Goal: Task Accomplishment & Management: Manage account settings

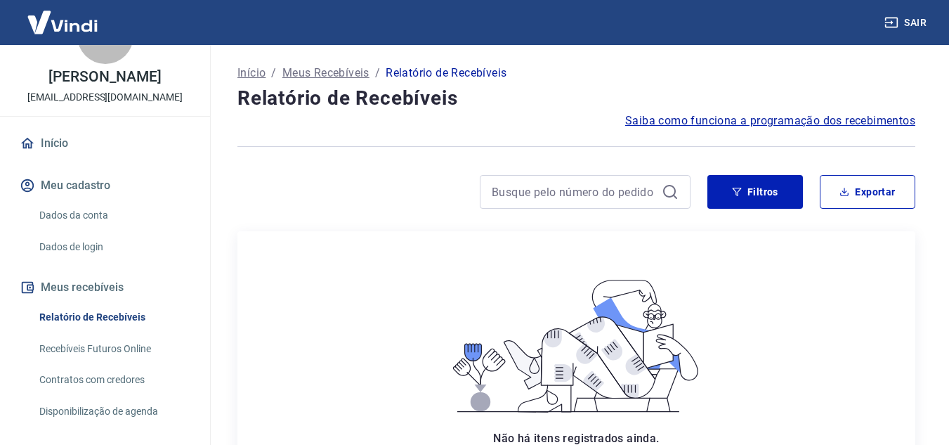
scroll to position [113, 0]
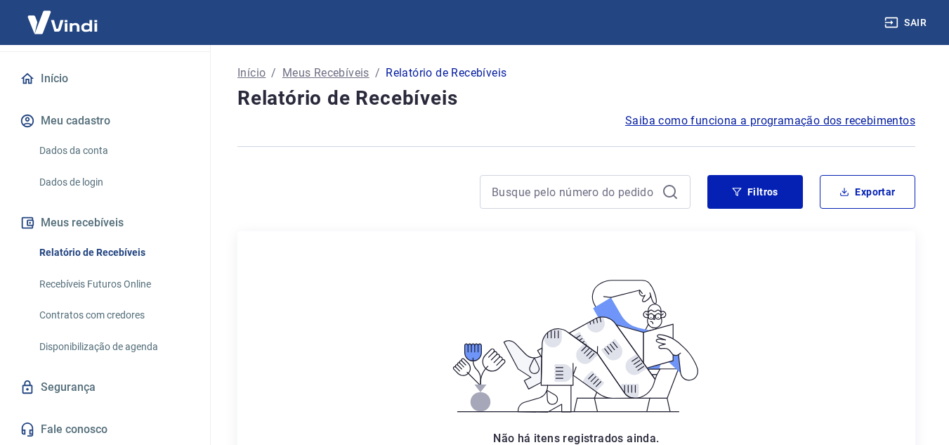
click at [84, 155] on link "Dados da conta" at bounding box center [114, 150] width 160 height 29
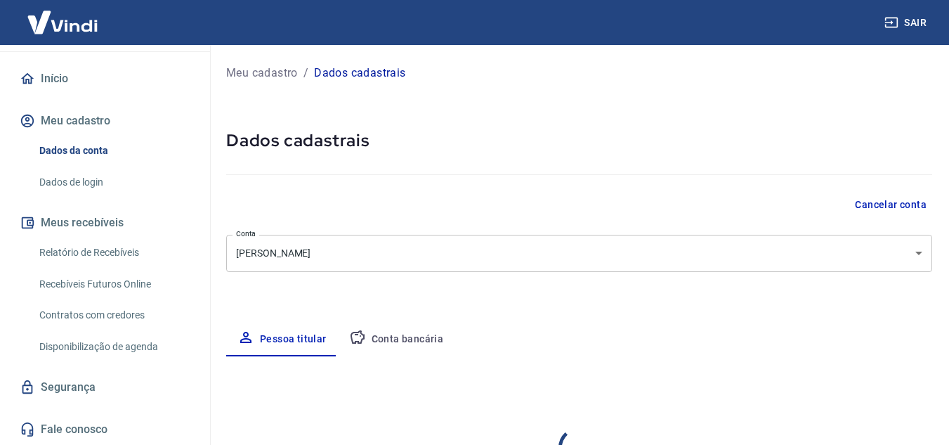
select select "SP"
select select "business"
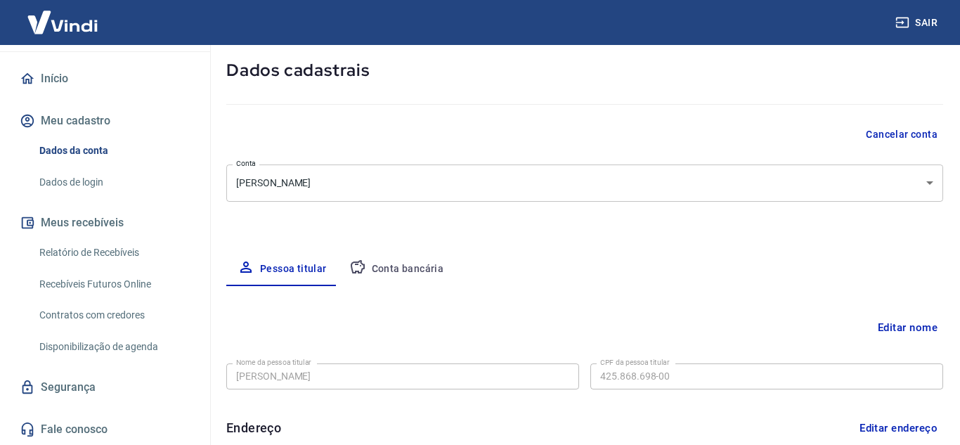
click at [366, 172] on body "Sair K [PERSON_NAME] [EMAIL_ADDRESS][DOMAIN_NAME] Início Meu cadastro Dados da …" at bounding box center [480, 152] width 960 height 445
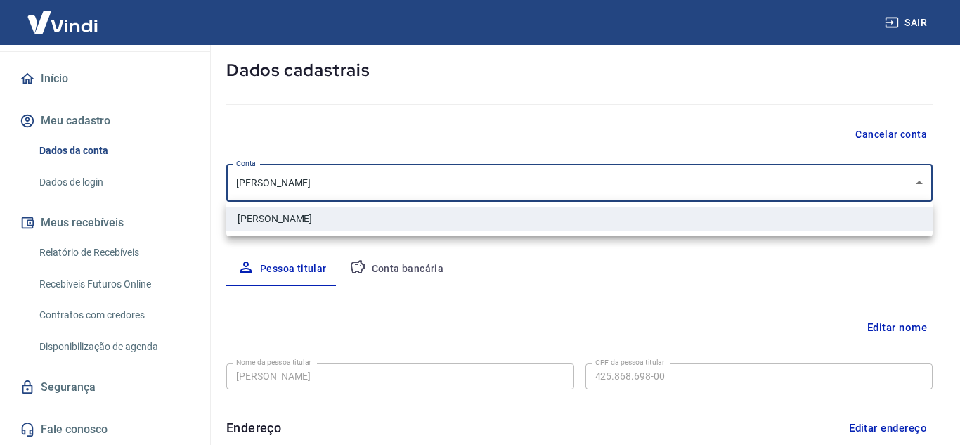
click at [366, 172] on div at bounding box center [480, 222] width 960 height 445
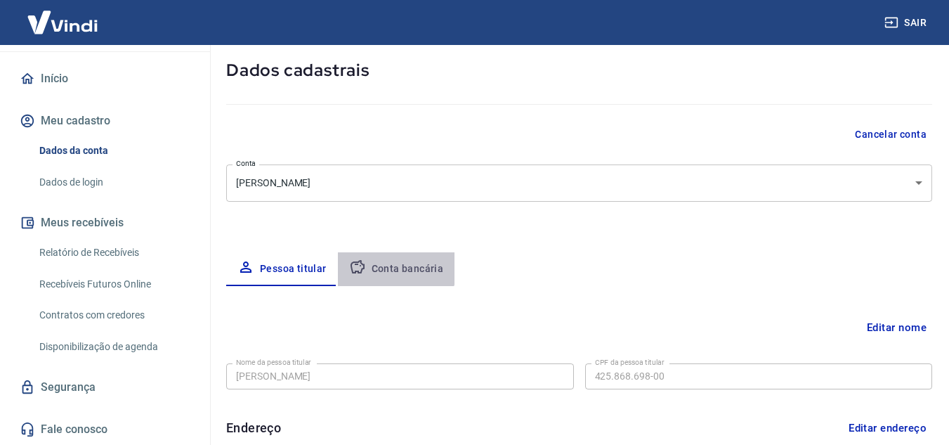
click at [394, 268] on button "Conta bancária" at bounding box center [396, 269] width 117 height 34
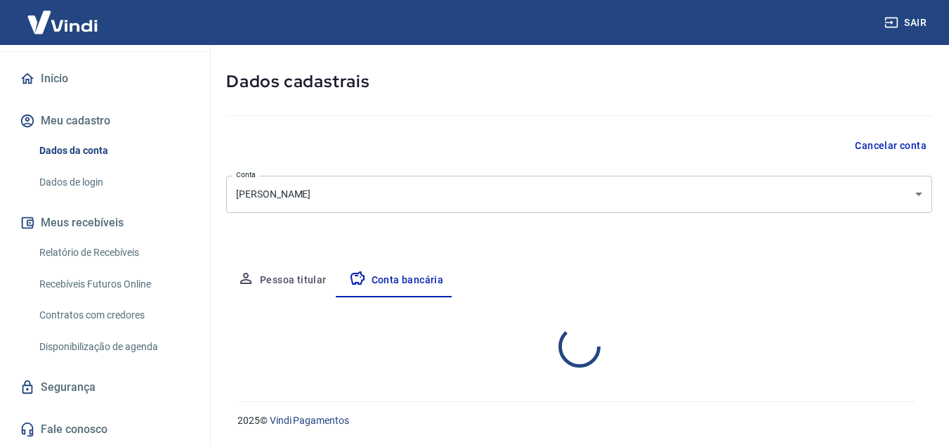
select select "1"
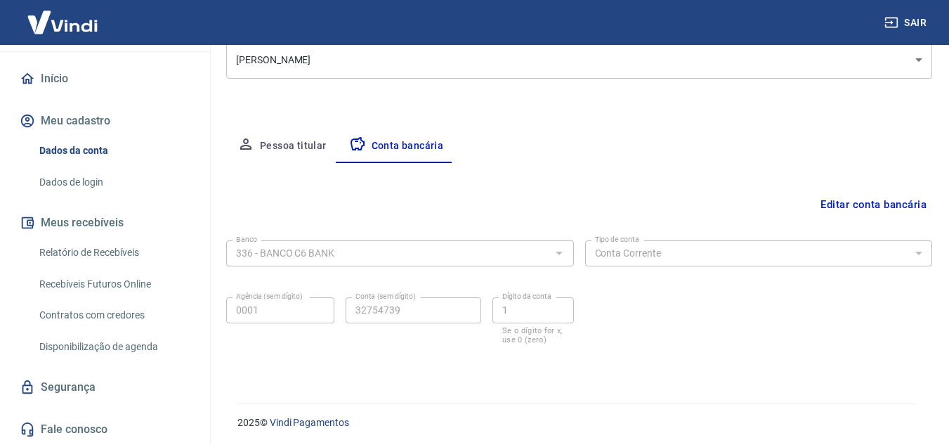
scroll to position [195, 0]
click at [95, 179] on link "Dados de login" at bounding box center [114, 182] width 160 height 29
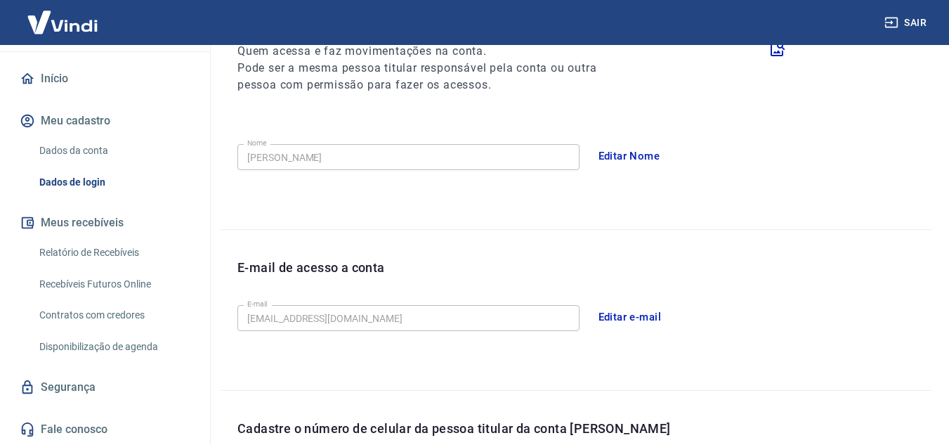
scroll to position [455, 0]
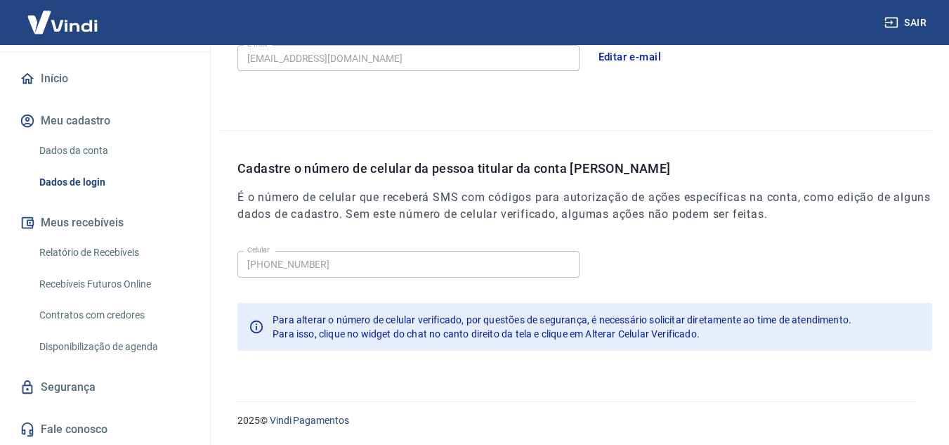
click at [95, 153] on link "Dados da conta" at bounding box center [114, 150] width 160 height 29
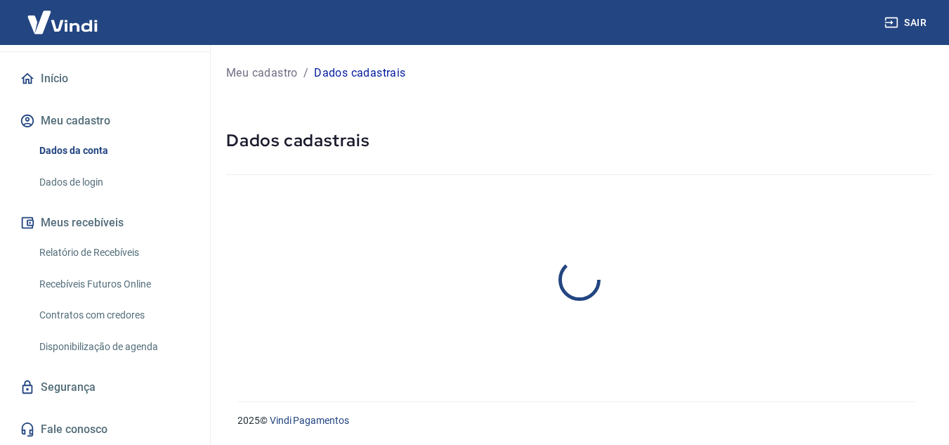
select select "SP"
select select "business"
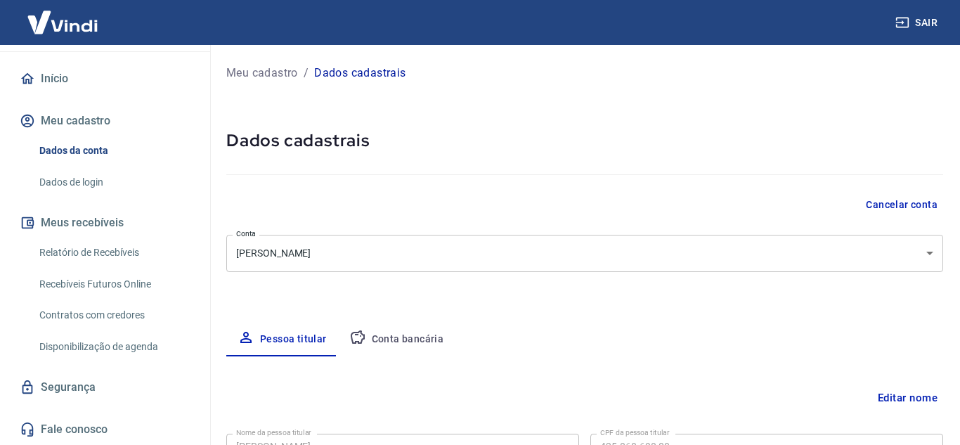
click at [904, 250] on body "Sair K [PERSON_NAME] [EMAIL_ADDRESS][DOMAIN_NAME] Início Meu cadastro Dados da …" at bounding box center [480, 222] width 960 height 445
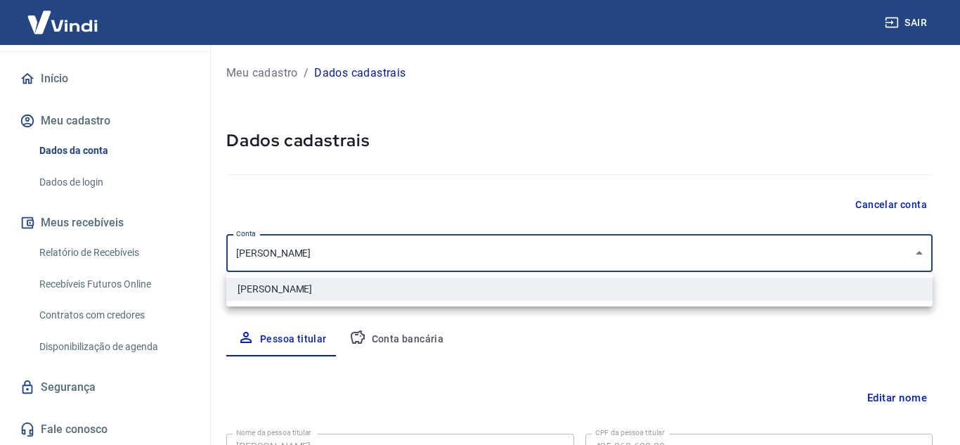
click at [405, 328] on div at bounding box center [480, 222] width 960 height 445
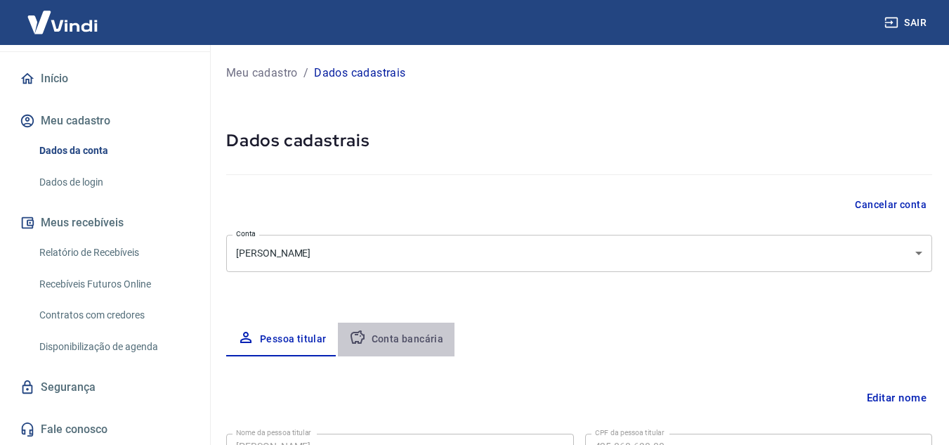
click at [406, 335] on button "Conta bancária" at bounding box center [396, 340] width 117 height 34
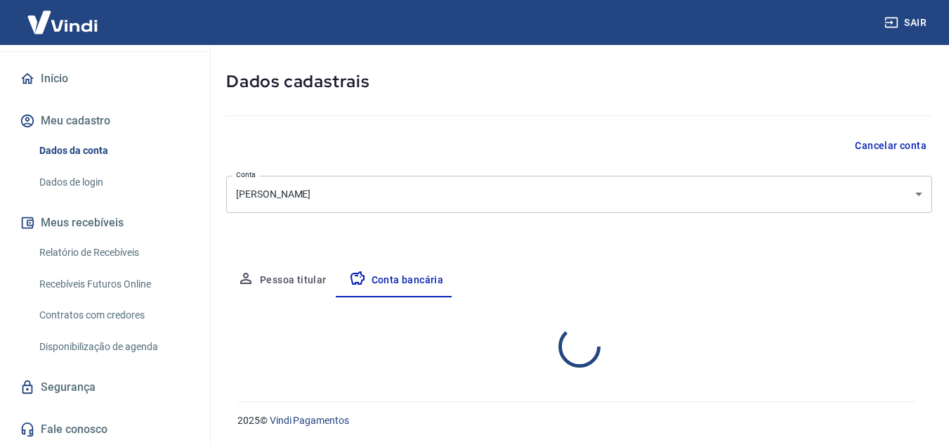
select select "1"
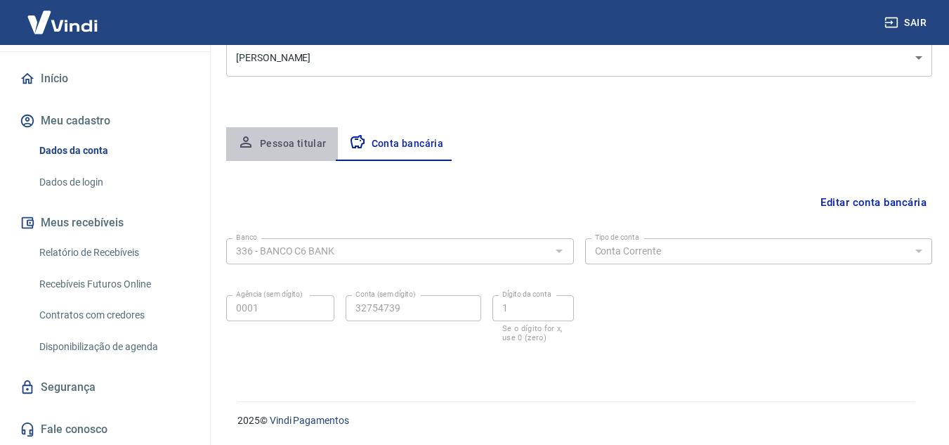
click at [313, 138] on button "Pessoa titular" at bounding box center [282, 144] width 112 height 34
select select "SP"
select select "business"
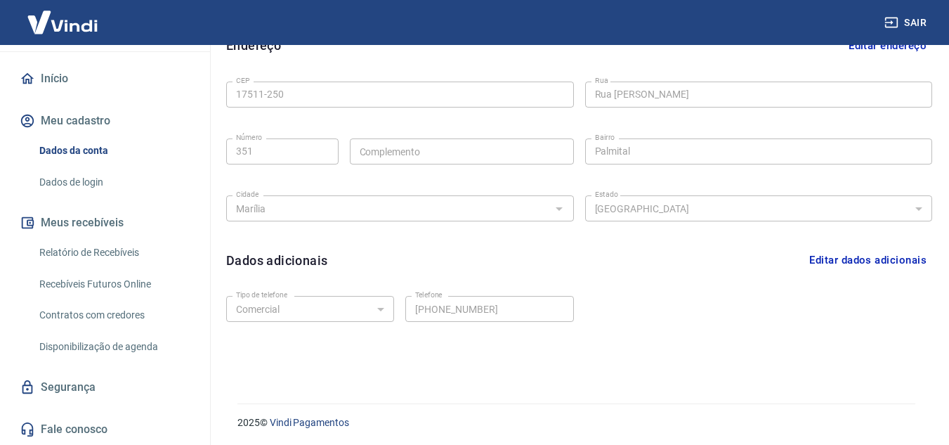
scroll to position [455, 0]
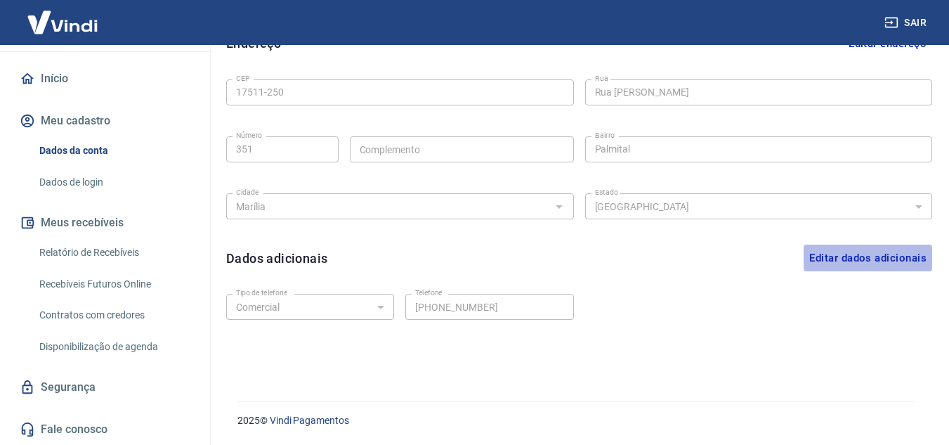
click at [846, 257] on button "Editar dados adicionais" at bounding box center [868, 258] width 129 height 27
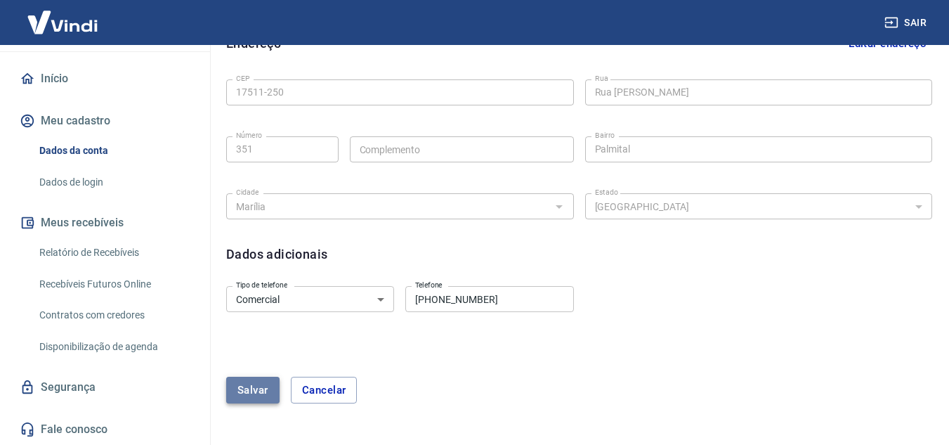
click at [232, 383] on button "Salvar" at bounding box center [252, 390] width 53 height 27
select select "business"
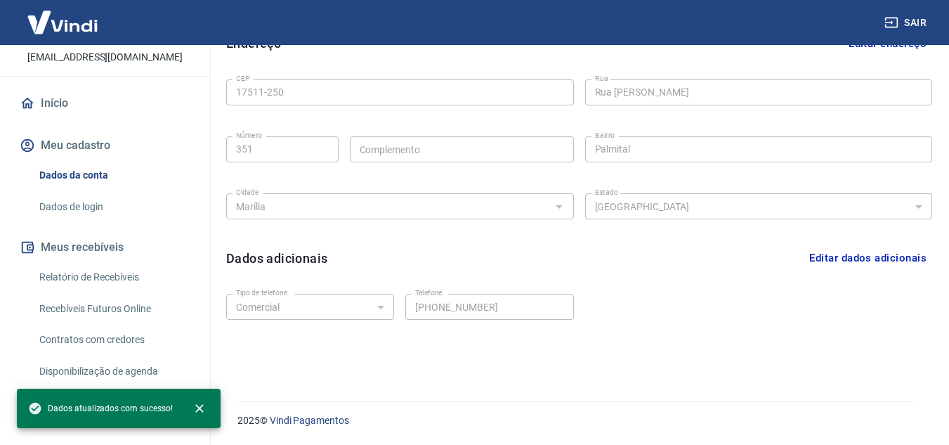
scroll to position [113, 0]
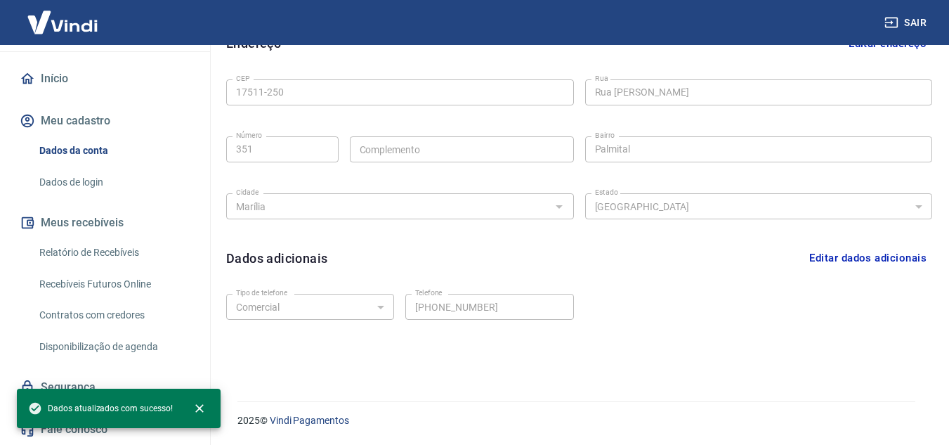
click at [109, 251] on link "Relatório de Recebíveis" at bounding box center [114, 252] width 160 height 29
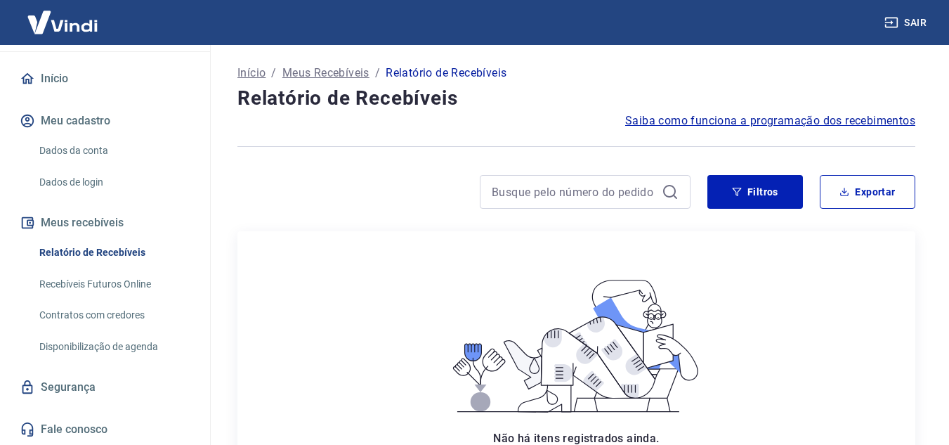
click at [136, 289] on link "Recebíveis Futuros Online" at bounding box center [114, 284] width 160 height 29
